Goal: Information Seeking & Learning: Learn about a topic

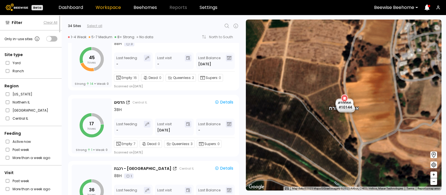
scroll to position [881, 0]
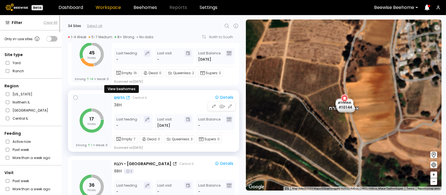
click at [118, 96] on div "הדסים" at bounding box center [119, 98] width 11 height 6
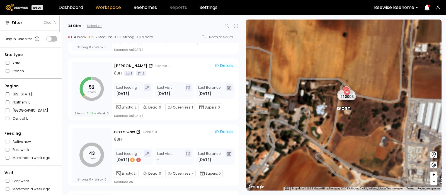
scroll to position [1776, 0]
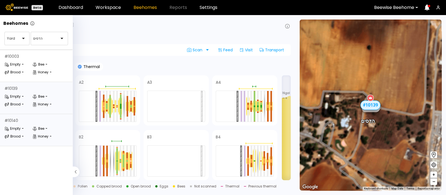
click at [28, 125] on div "# 10140 Empty - Bee - Brood - Honey -" at bounding box center [36, 130] width 73 height 32
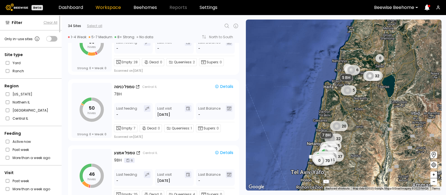
scroll to position [1028, 0]
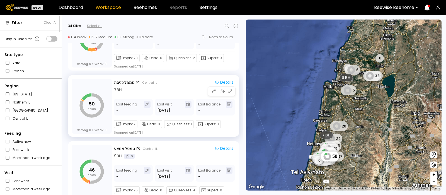
click at [167, 123] on icon at bounding box center [168, 124] width 5 height 5
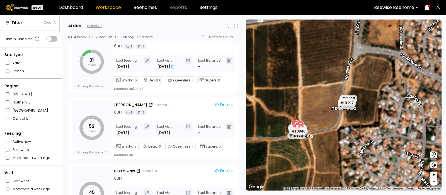
scroll to position [1733, 0]
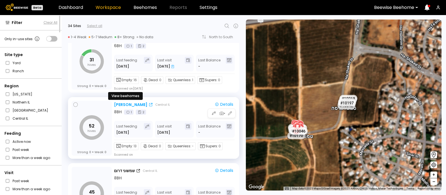
click at [121, 103] on div "יצחקי פקאן" at bounding box center [130, 105] width 33 height 6
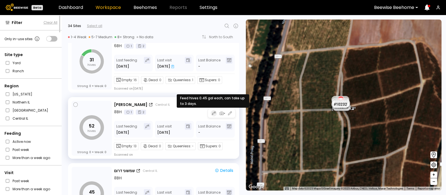
click at [212, 113] on icon "button" at bounding box center [214, 113] width 4 height 4
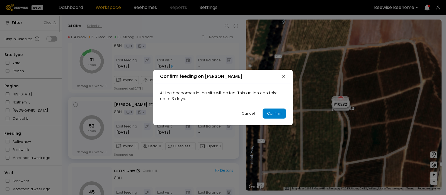
click at [271, 114] on div "Confirm" at bounding box center [274, 114] width 14 height 6
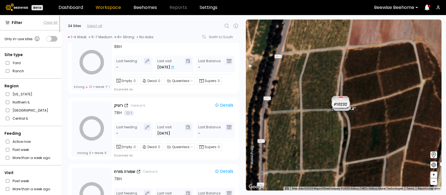
scroll to position [1375, 0]
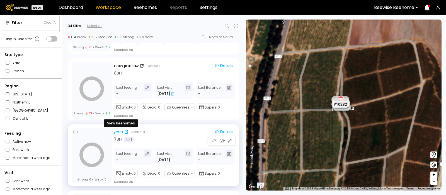
click at [119, 129] on div "רזניק" at bounding box center [118, 132] width 9 height 6
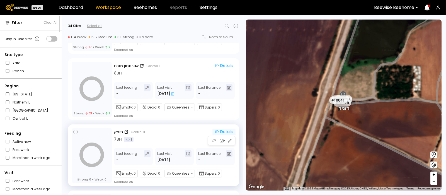
click at [226, 131] on div "Details" at bounding box center [224, 131] width 19 height 5
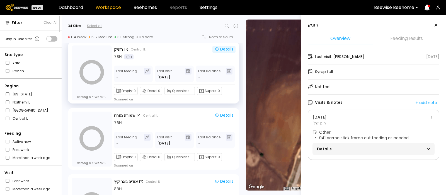
scroll to position [1458, 0]
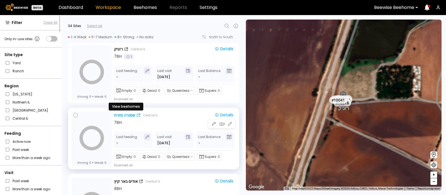
click at [127, 113] on div "שמורה מזרח" at bounding box center [124, 115] width 21 height 6
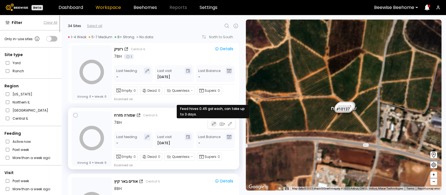
click at [212, 125] on icon "button" at bounding box center [212, 124] width 1 height 1
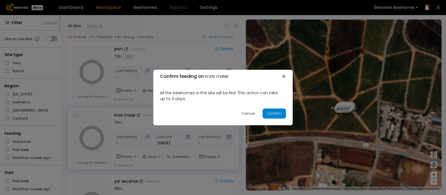
click at [272, 115] on div "Confirm" at bounding box center [274, 114] width 14 height 6
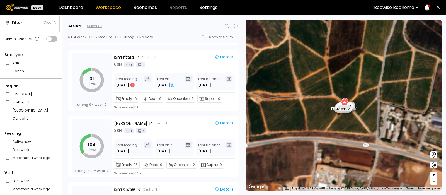
scroll to position [1718, 0]
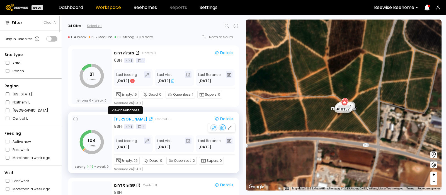
click at [120, 116] on div "יצחקי פקאן" at bounding box center [130, 119] width 33 height 6
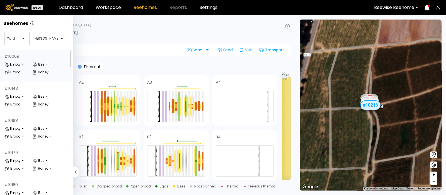
click at [35, 60] on div "# 10069 Empty - Bee - Brood - Honey -" at bounding box center [36, 66] width 73 height 32
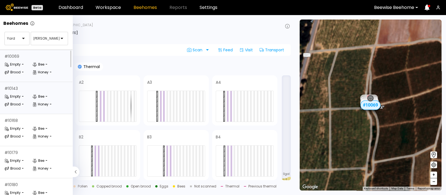
click at [18, 94] on div "Empty" at bounding box center [12, 97] width 16 height 6
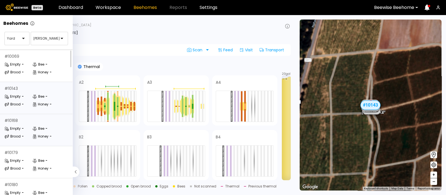
click at [15, 120] on div "# 10168" at bounding box center [10, 120] width 13 height 4
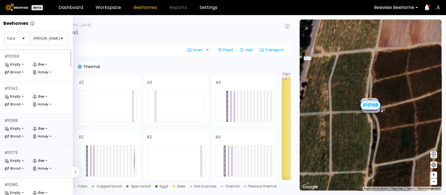
click at [31, 157] on div "# 10179 Empty - Bee - Brood - Honey -" at bounding box center [36, 162] width 73 height 32
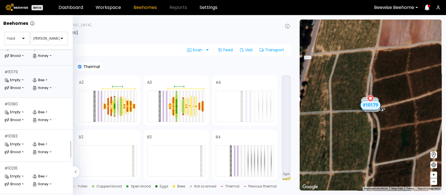
scroll to position [92, 0]
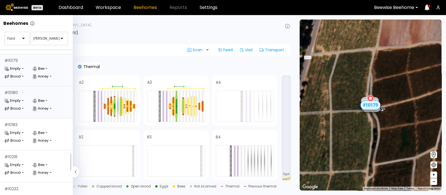
click at [20, 103] on div "Empty" at bounding box center [12, 101] width 16 height 6
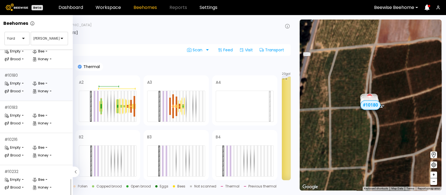
scroll to position [114, 0]
click at [28, 113] on div "Empty -" at bounding box center [18, 116] width 28 height 6
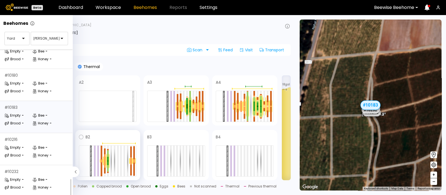
scroll to position [99, 0]
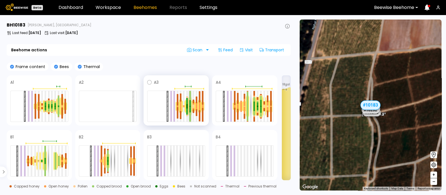
click at [190, 106] on div at bounding box center [190, 106] width 2 height 0
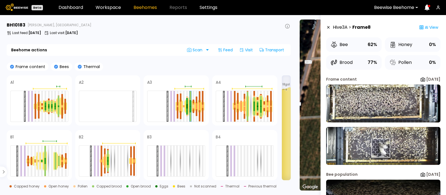
click at [380, 148] on img at bounding box center [383, 146] width 114 height 38
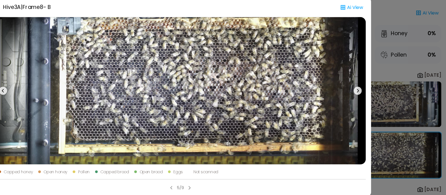
click at [370, 91] on icon at bounding box center [371, 92] width 2 height 3
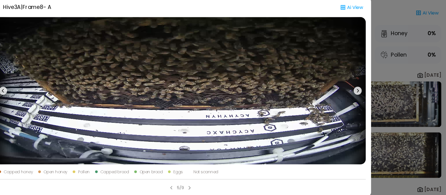
click at [75, 91] on icon at bounding box center [75, 92] width 7 height 7
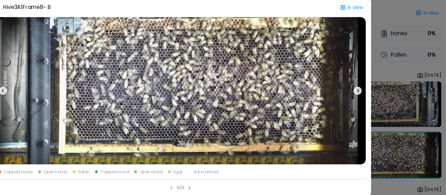
click at [75, 91] on icon at bounding box center [75, 92] width 7 height 7
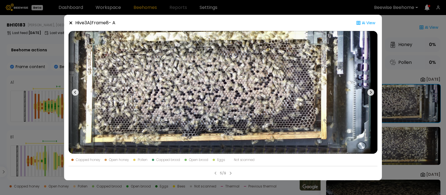
click at [70, 23] on icon at bounding box center [70, 22] width 3 height 3
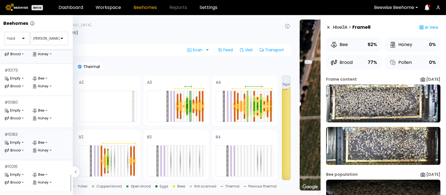
scroll to position [114, 0]
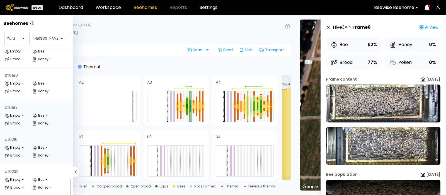
click at [26, 145] on div "Empty -" at bounding box center [18, 148] width 28 height 6
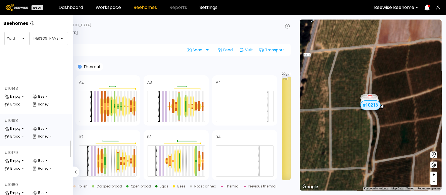
scroll to position [114, 0]
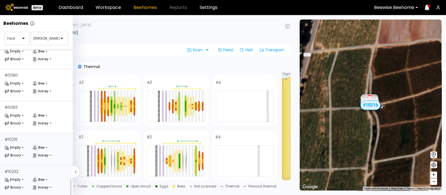
click at [28, 168] on div "# 10232 Empty - Bee - Brood - Honey -" at bounding box center [36, 181] width 73 height 32
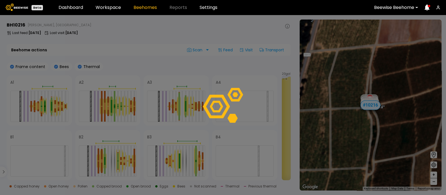
scroll to position [99, 0]
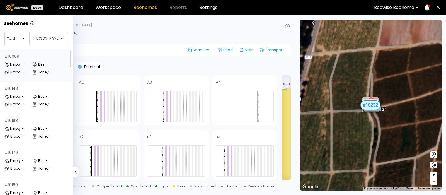
click at [35, 66] on icon at bounding box center [35, 65] width 2 height 1
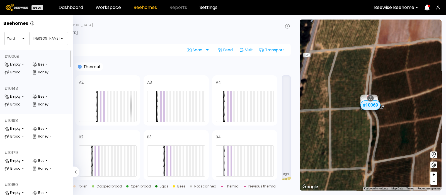
click at [24, 96] on div "Empty -" at bounding box center [18, 97] width 28 height 6
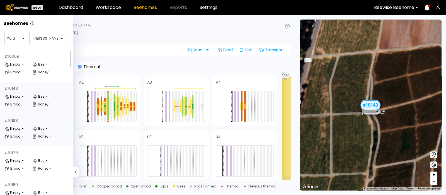
click at [21, 127] on div "Empty -" at bounding box center [18, 129] width 28 height 6
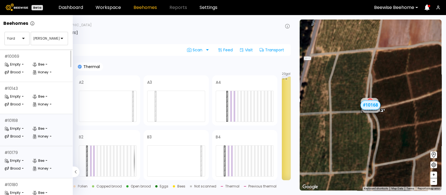
click at [20, 156] on div "# 10179 Empty - Bee - Brood - Honey -" at bounding box center [36, 162] width 73 height 32
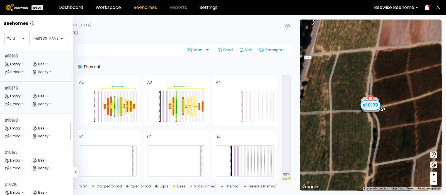
scroll to position [65, 0]
click at [17, 129] on div "Empty" at bounding box center [12, 128] width 16 height 6
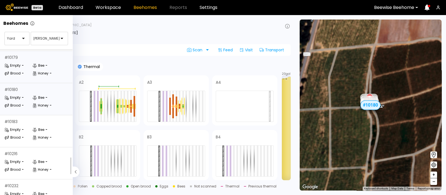
scroll to position [95, 0]
click at [23, 93] on div "# 10180 Empty - Bee - Brood - Honey -" at bounding box center [36, 99] width 73 height 32
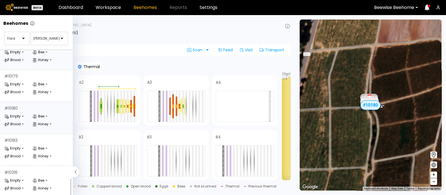
scroll to position [114, 0]
click at [24, 106] on div "# 10183 Empty - Bee - Brood - Honey -" at bounding box center [36, 117] width 73 height 32
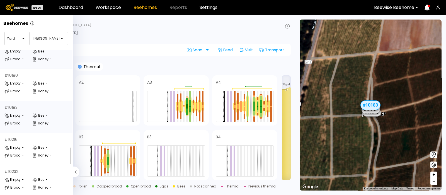
scroll to position [114, 0]
click at [22, 137] on div "# 10216 Empty - Bee - Brood - Honey -" at bounding box center [36, 149] width 73 height 32
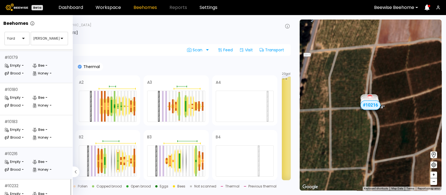
scroll to position [114, 0]
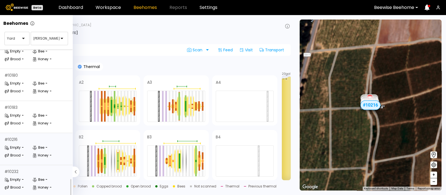
click at [22, 186] on div "-" at bounding box center [23, 187] width 2 height 3
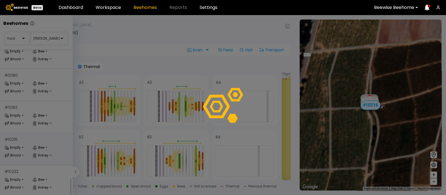
scroll to position [99, 0]
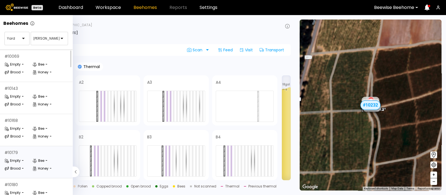
click at [36, 159] on icon at bounding box center [34, 160] width 5 height 5
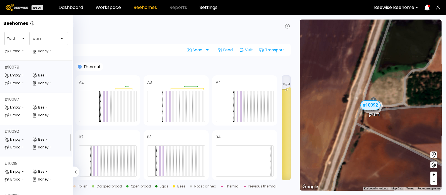
scroll to position [54, 0]
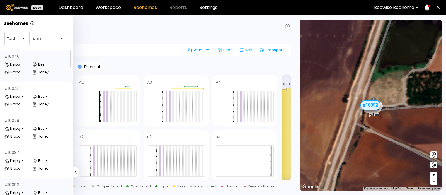
click at [22, 63] on div "-" at bounding box center [23, 64] width 2 height 3
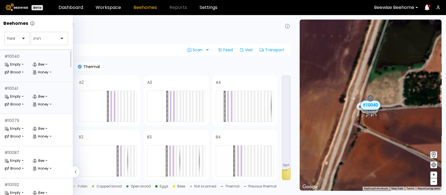
click at [33, 94] on icon at bounding box center [34, 96] width 5 height 5
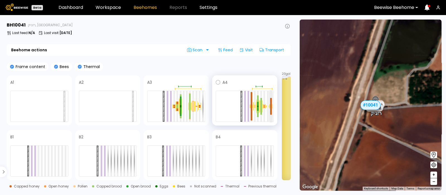
click at [271, 107] on div at bounding box center [271, 110] width 2 height 8
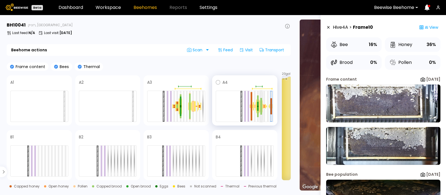
click at [261, 103] on div at bounding box center [261, 102] width 2 height 8
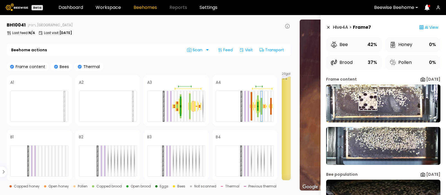
click at [368, 101] on img at bounding box center [383, 103] width 114 height 38
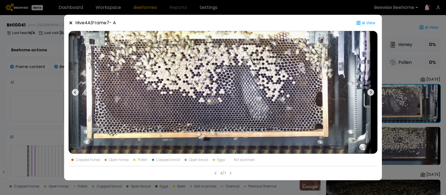
click at [71, 24] on icon at bounding box center [71, 23] width 4 height 4
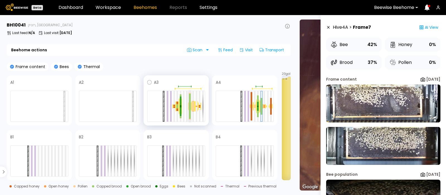
click at [190, 102] on div at bounding box center [190, 100] width 2 height 13
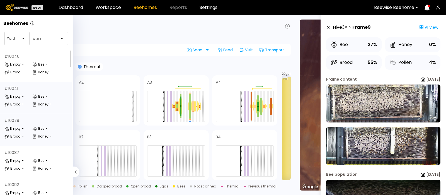
click at [22, 129] on div "-" at bounding box center [23, 128] width 2 height 3
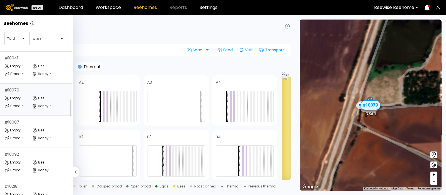
scroll to position [34, 0]
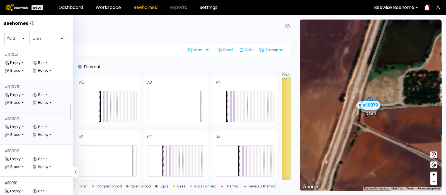
click at [28, 126] on div "Empty -" at bounding box center [18, 127] width 28 height 6
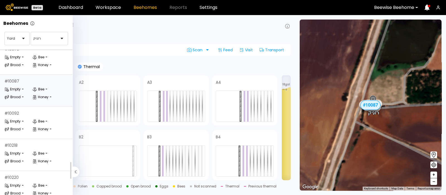
scroll to position [72, 0]
click at [27, 118] on div "Empty -" at bounding box center [18, 121] width 28 height 6
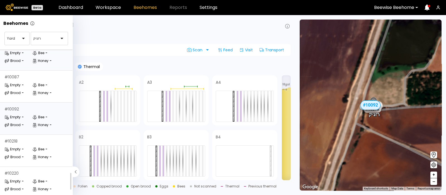
scroll to position [82, 0]
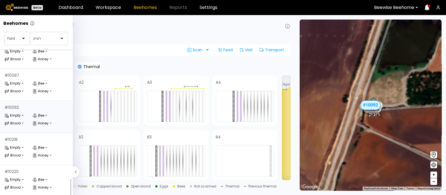
click at [20, 105] on div "# 10092 Empty - Bee - Brood - Honey -" at bounding box center [36, 117] width 73 height 32
click at [18, 145] on div "Empty" at bounding box center [12, 148] width 16 height 6
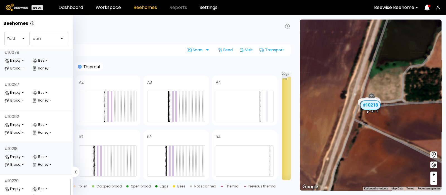
scroll to position [82, 0]
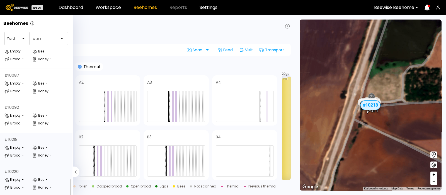
click at [14, 177] on div "Empty" at bounding box center [12, 180] width 16 height 6
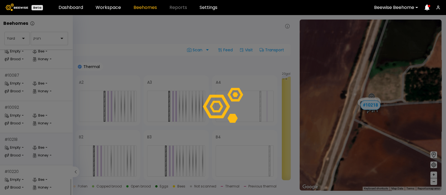
scroll to position [67, 0]
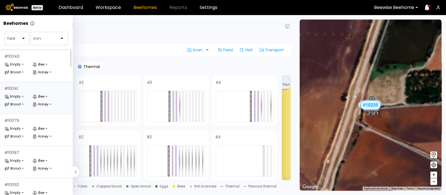
click at [32, 89] on div "# 10041" at bounding box center [36, 88] width 64 height 4
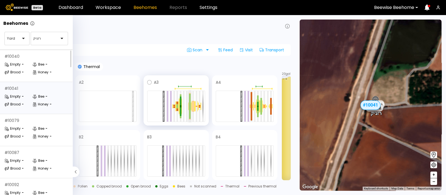
click at [189, 105] on div at bounding box center [190, 100] width 2 height 13
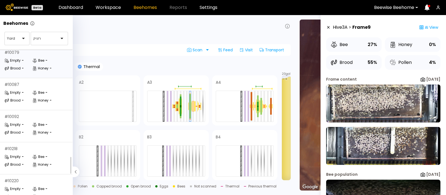
scroll to position [82, 0]
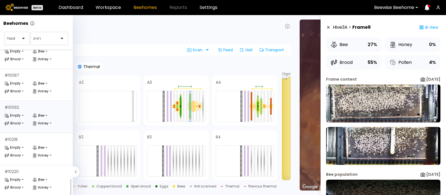
click at [25, 106] on div "# 10092 Empty - Bee - Brood - Honey -" at bounding box center [36, 117] width 73 height 32
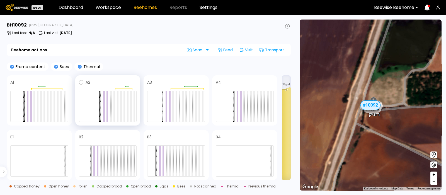
scroll to position [67, 0]
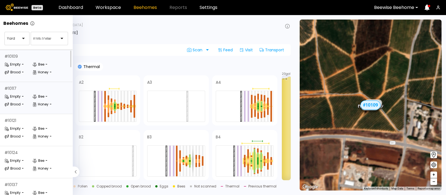
click at [28, 90] on div "# 10117" at bounding box center [36, 88] width 64 height 4
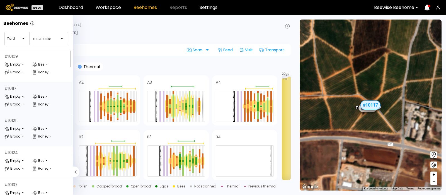
click at [19, 129] on div "Empty" at bounding box center [12, 129] width 16 height 6
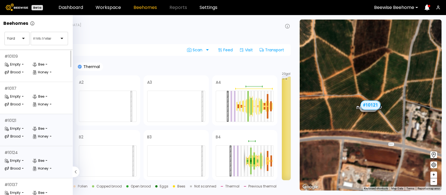
click at [22, 158] on div "Empty -" at bounding box center [18, 161] width 28 height 6
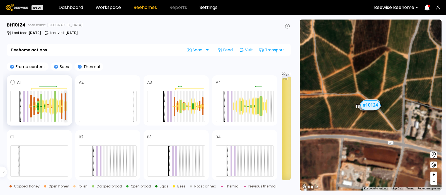
click at [65, 105] on div at bounding box center [66, 100] width 2 height 14
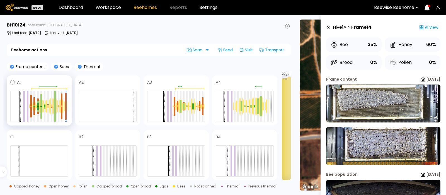
click at [55, 106] on div at bounding box center [55, 98] width 2 height 15
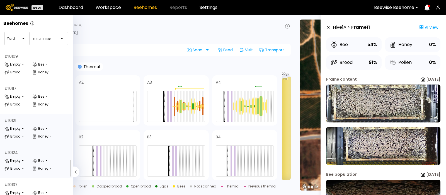
scroll to position [82, 0]
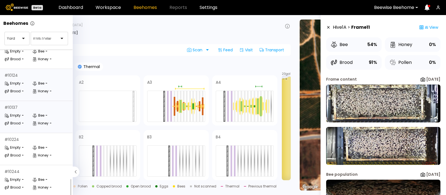
click at [34, 113] on div "Bee" at bounding box center [38, 116] width 12 height 6
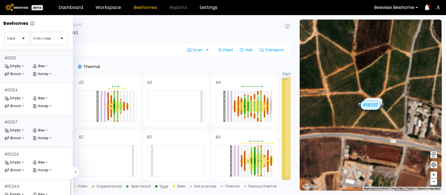
scroll to position [82, 0]
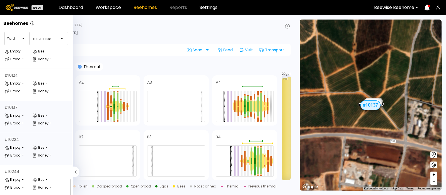
click at [26, 145] on div "Empty -" at bounding box center [18, 148] width 28 height 6
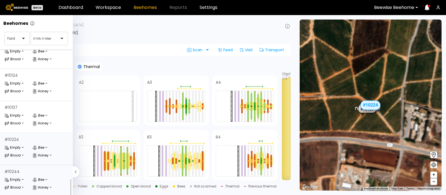
click at [28, 168] on div "# 10244 Empty - Bee - Brood - Honey -" at bounding box center [36, 181] width 73 height 32
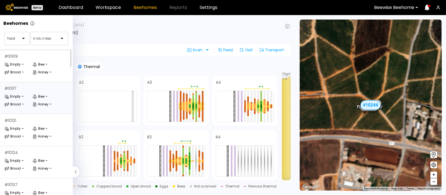
click at [40, 92] on div "# 10117 Empty - Bee - Brood - Honey -" at bounding box center [36, 98] width 73 height 32
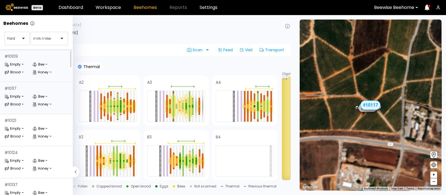
click at [46, 69] on div "Honey" at bounding box center [40, 72] width 16 height 6
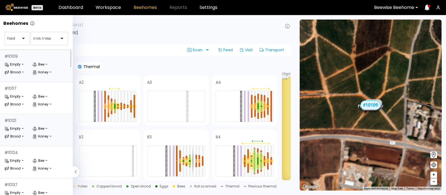
click at [15, 133] on div "Brood" at bounding box center [12, 136] width 16 height 6
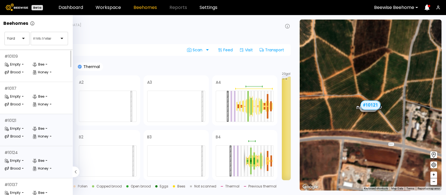
click at [20, 156] on div "# 10124 Empty - Bee - Brood - Honey -" at bounding box center [36, 162] width 73 height 32
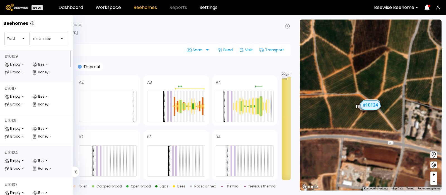
click at [13, 63] on div "Empty" at bounding box center [12, 65] width 16 height 6
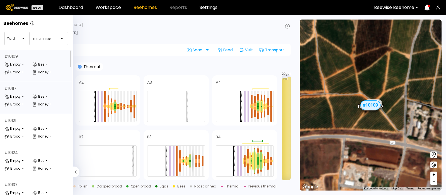
click at [28, 94] on div "Empty -" at bounding box center [18, 97] width 28 height 6
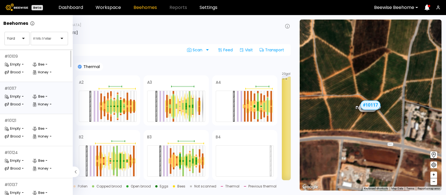
click at [133, 63] on div "Frame content Bees Thermal" at bounding box center [149, 66] width 284 height 8
click at [193, 65] on div "Frame content Bees Thermal" at bounding box center [149, 66] width 284 height 8
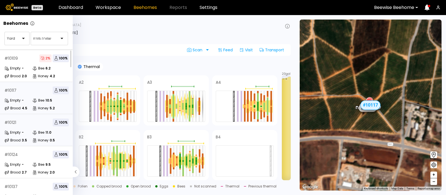
click at [29, 125] on div "# 10121 100 %" at bounding box center [36, 122] width 64 height 8
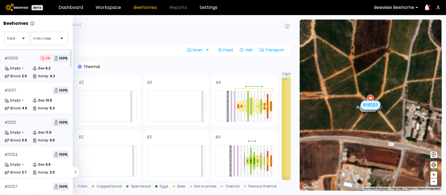
click at [20, 60] on div "# 10109 2 % 100 %" at bounding box center [36, 58] width 64 height 8
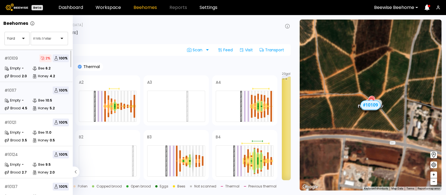
click at [13, 89] on div "# 10117" at bounding box center [10, 90] width 12 height 4
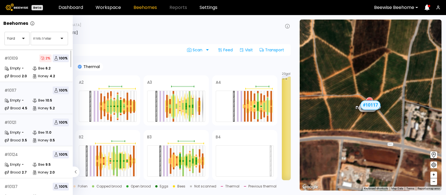
click at [17, 130] on div "Empty" at bounding box center [12, 133] width 16 height 6
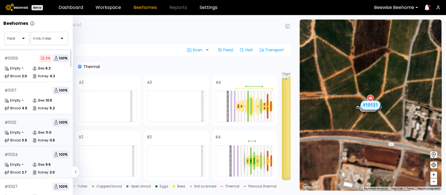
click at [25, 157] on div "# 10124 100 %" at bounding box center [36, 154] width 64 height 8
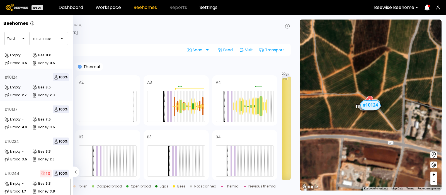
scroll to position [82, 0]
click at [25, 110] on div "# 10137 100 % Empty - Bee 7.5 Brood 4.3 Honey 3.5" at bounding box center [36, 117] width 73 height 32
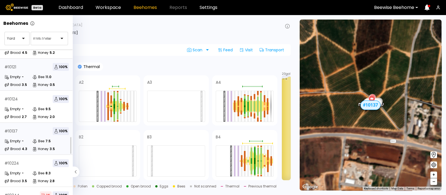
scroll to position [82, 0]
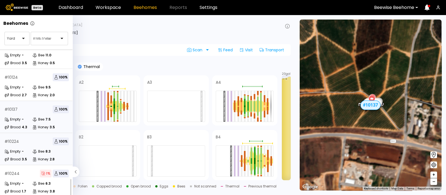
click at [28, 149] on div "Empty -" at bounding box center [18, 152] width 28 height 6
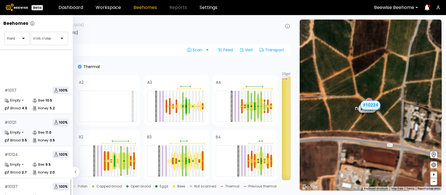
scroll to position [82, 0]
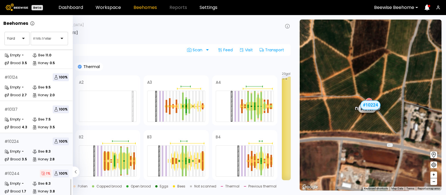
click at [20, 169] on div "# 10244 1 % 100 %" at bounding box center [36, 173] width 64 height 8
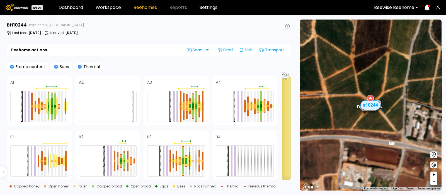
scroll to position [67, 0]
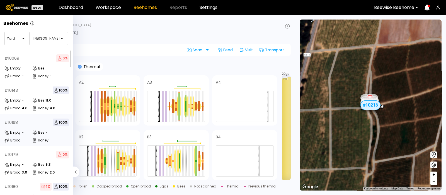
click at [10, 124] on div "# 10168" at bounding box center [10, 122] width 13 height 4
